Goal: Information Seeking & Learning: Learn about a topic

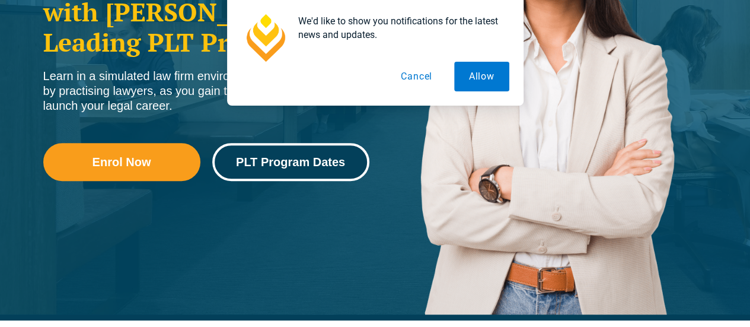
click at [258, 165] on span "PLT Program Dates" at bounding box center [290, 162] width 109 height 12
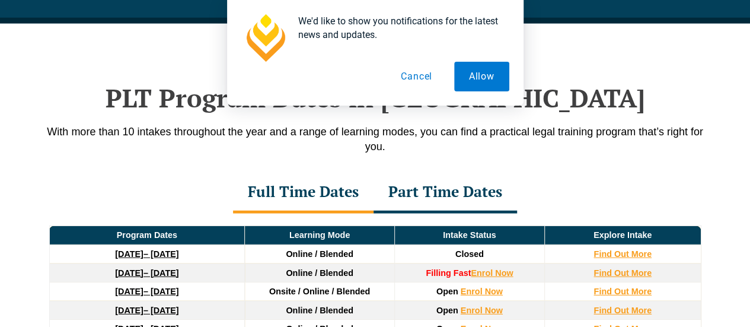
click at [423, 80] on button "Cancel" at bounding box center [416, 77] width 61 height 30
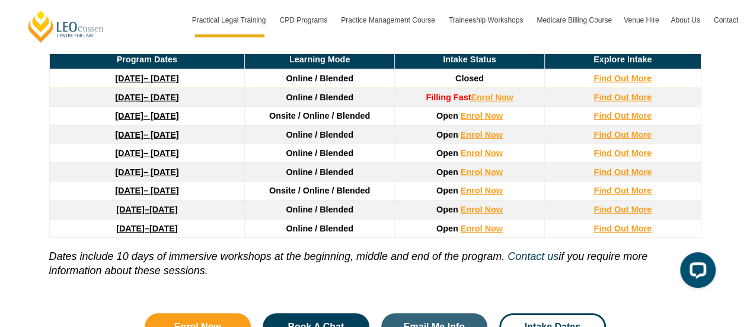
scroll to position [1667, 0]
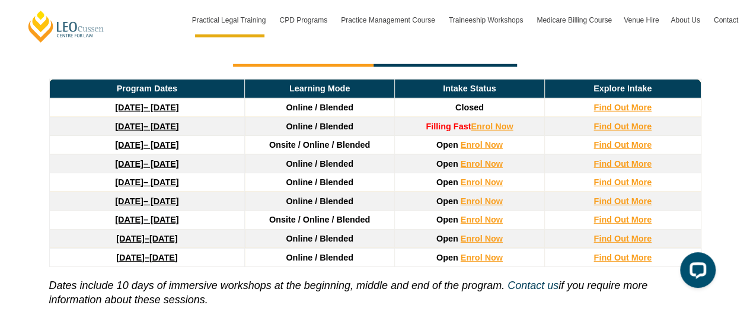
click at [154, 103] on link "22 September 2025 – 20 February 2026" at bounding box center [146, 107] width 63 height 9
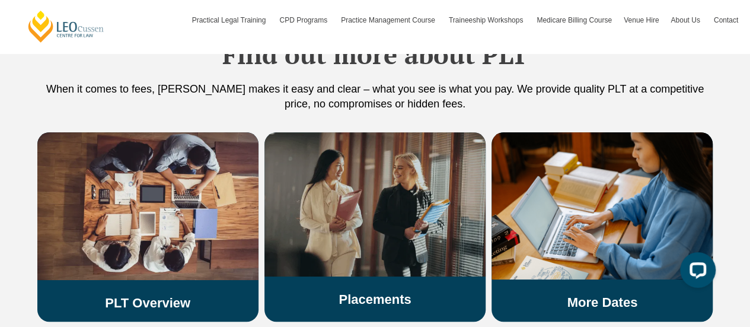
scroll to position [2326, 0]
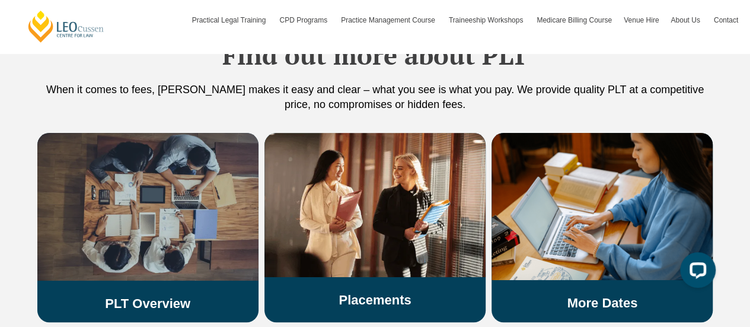
click at [199, 163] on img at bounding box center [147, 207] width 221 height 148
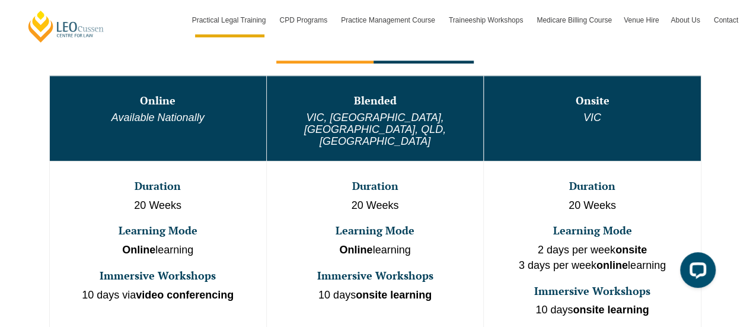
scroll to position [762, 0]
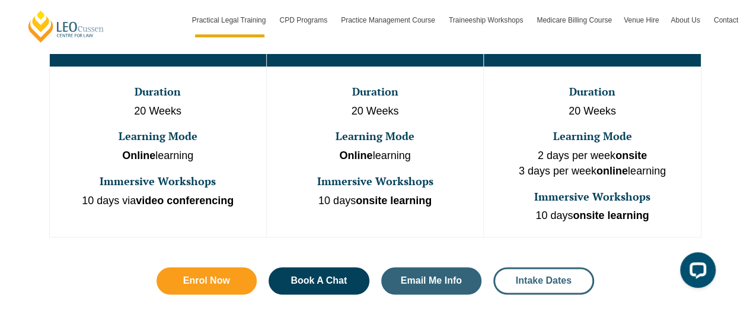
click at [557, 276] on span "Intake Dates" at bounding box center [544, 280] width 56 height 9
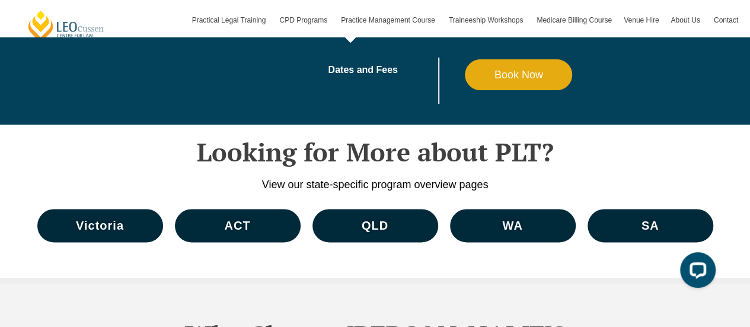
scroll to position [5427, 0]
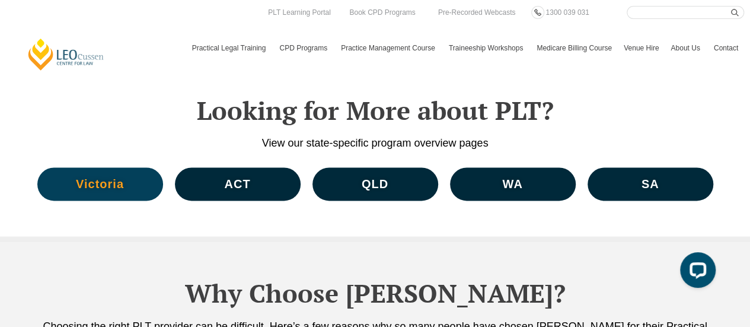
click at [135, 167] on link "Victoria" at bounding box center [100, 183] width 126 height 33
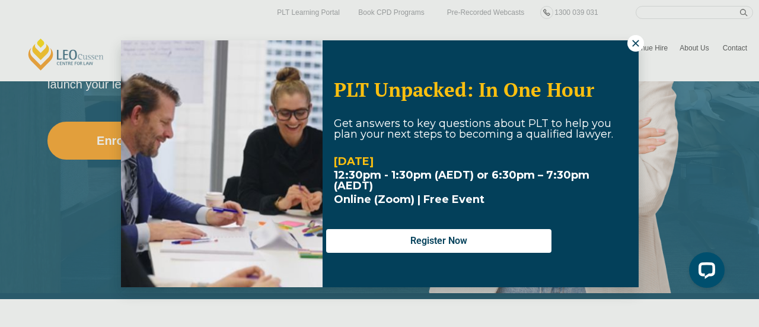
click at [626, 39] on div "PLT Unpacked: In One Hour Get answers to key questions about PLT to help you pl…" at bounding box center [379, 163] width 759 height 327
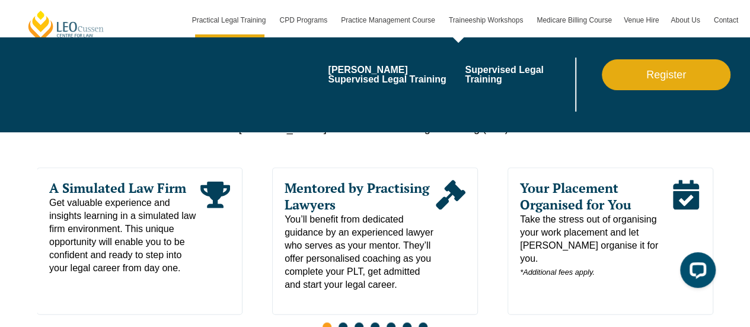
scroll to position [573, 0]
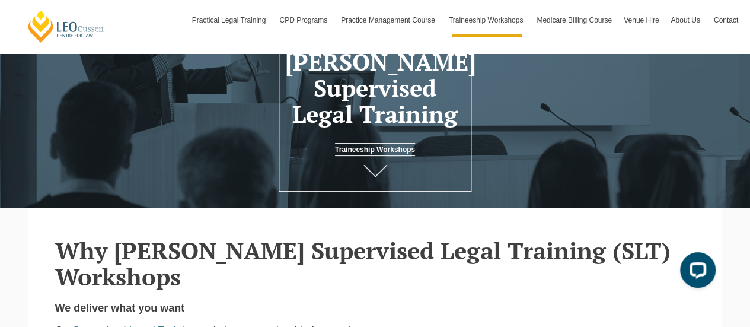
scroll to position [203, 0]
